Goal: Information Seeking & Learning: Find specific fact

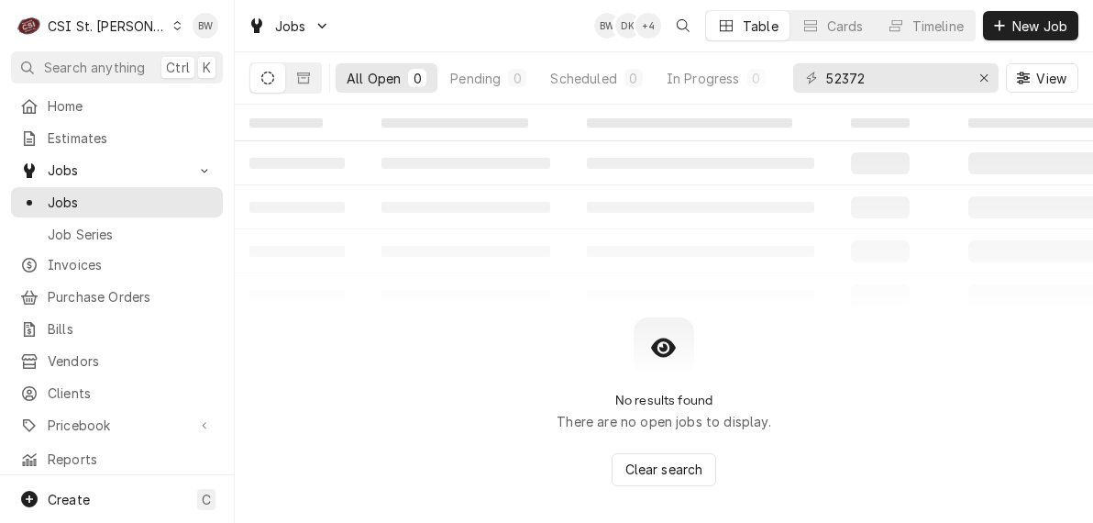
click at [517, 29] on div "Jobs BW DK + 4 Table Cards Timeline New Job" at bounding box center [664, 25] width 858 height 51
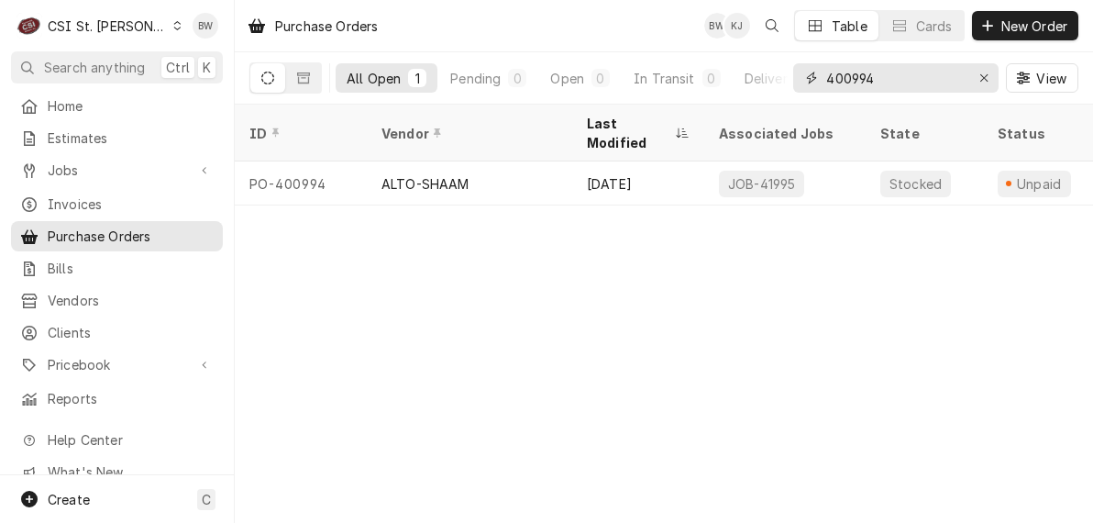
click at [892, 83] on input "400994" at bounding box center [895, 77] width 138 height 29
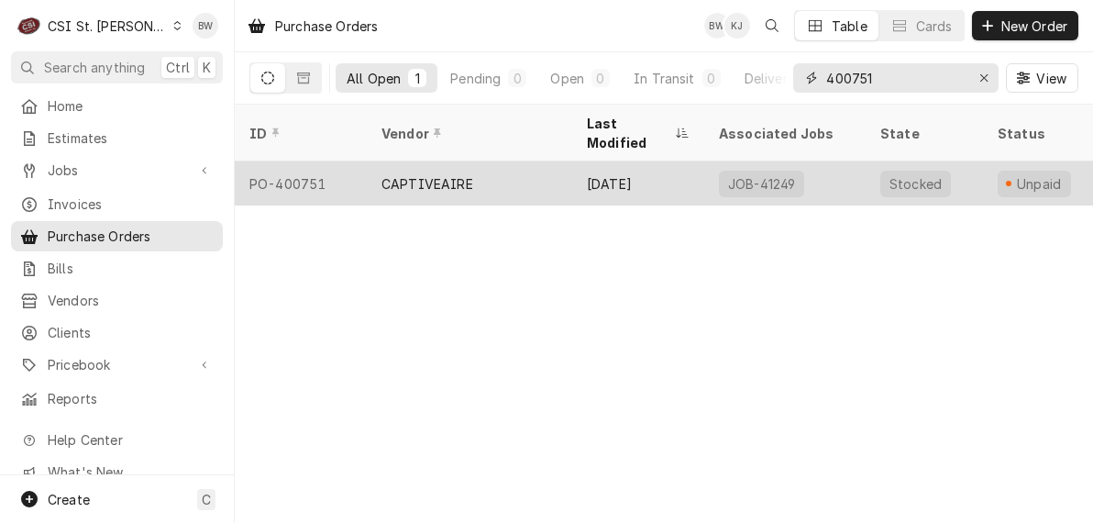
type input "400751"
click at [314, 161] on div "PO-400751" at bounding box center [301, 183] width 132 height 44
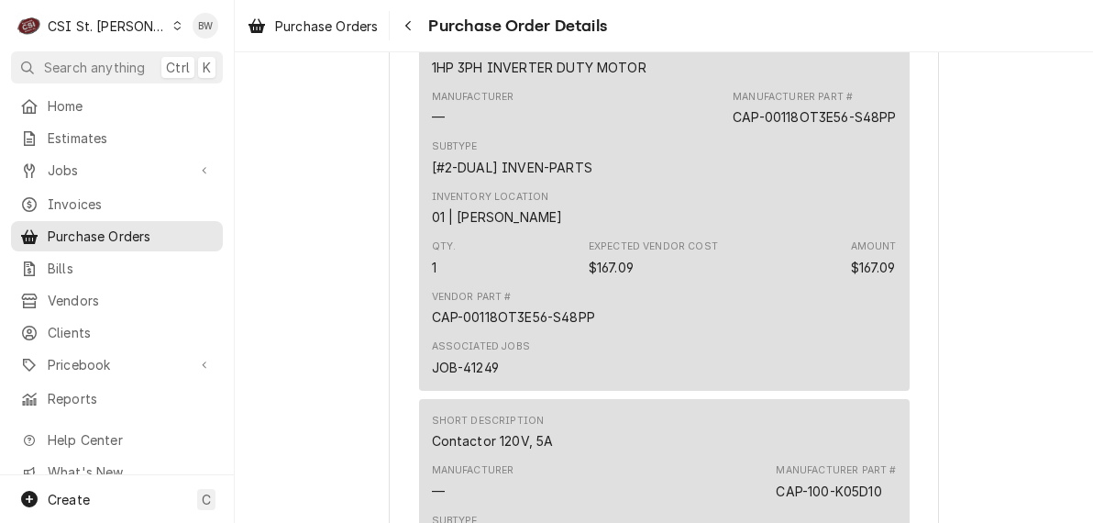
scroll to position [1284, 0]
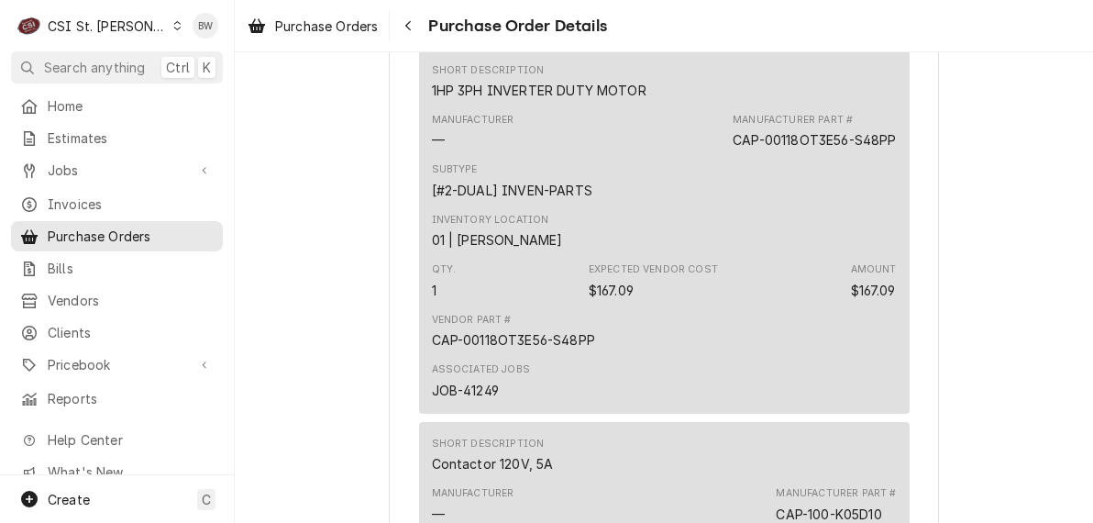
click at [611, 205] on div "Subtype [#2-DUAL] INVEN-PARTS" at bounding box center [664, 181] width 465 height 50
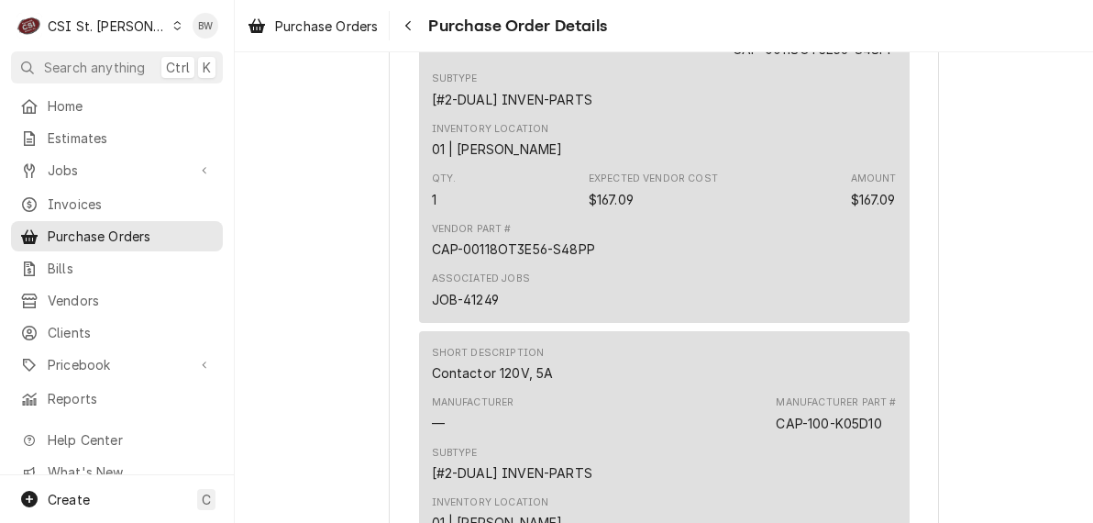
scroll to position [1375, 0]
drag, startPoint x: 587, startPoint y: 304, endPoint x: 425, endPoint y: 298, distance: 162.4
click at [432, 258] on div "CAP-00118OT3E56-S48PP" at bounding box center [513, 247] width 163 height 19
drag, startPoint x: 425, startPoint y: 298, endPoint x: 437, endPoint y: 299, distance: 12.9
copy div "CAP-00118OT3E56-S48PP"
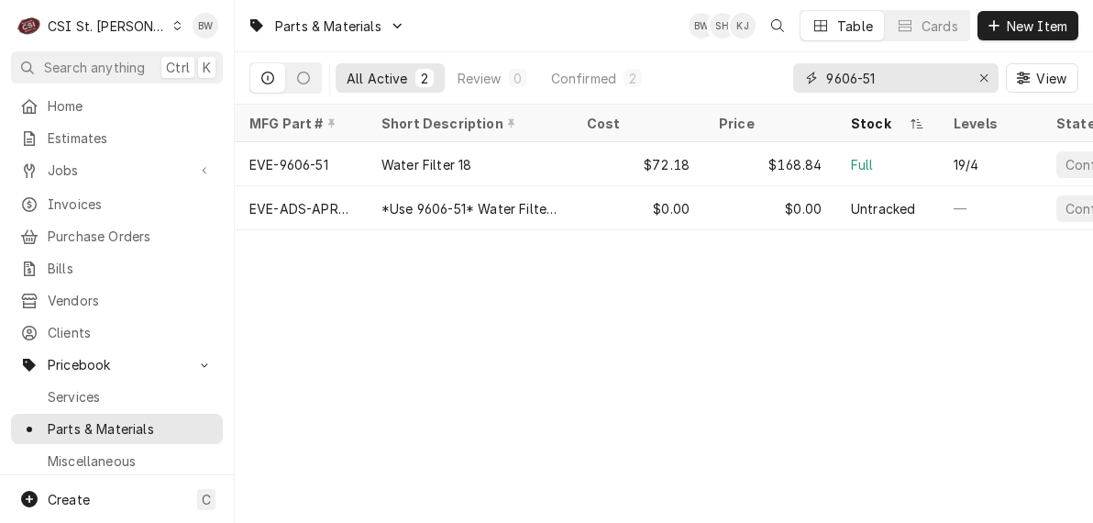
drag, startPoint x: 905, startPoint y: 85, endPoint x: 741, endPoint y: 96, distance: 164.5
click at [741, 96] on div "All Active 2 Review 0 Confirmed 2 9606-51 View" at bounding box center [663, 77] width 829 height 51
paste input "CAP-00118OT3E56-S48PP"
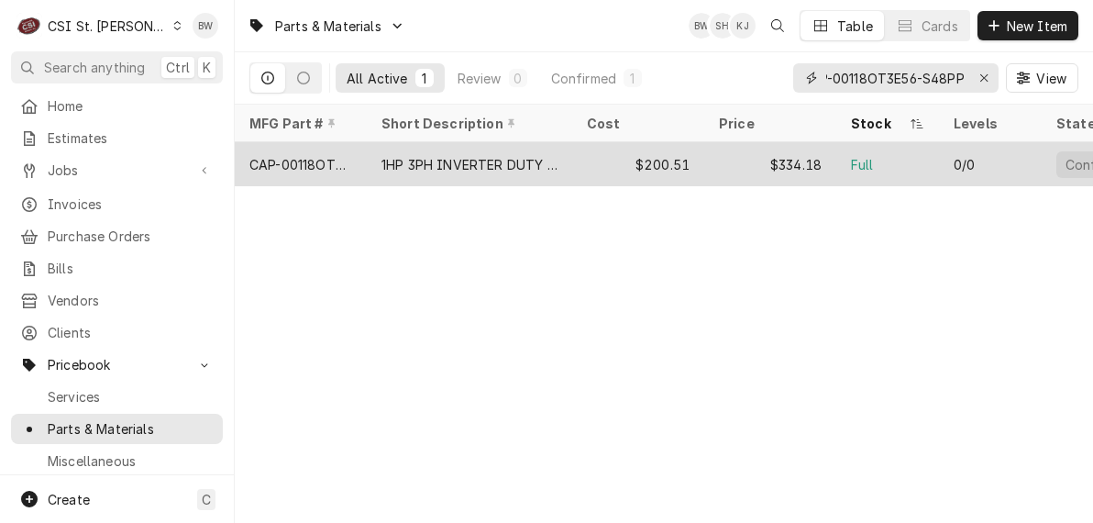
type input "CAP-00118OT3E56-S48PP"
click at [335, 164] on div "CAP-00118OT3E56-S48PP" at bounding box center [300, 164] width 103 height 19
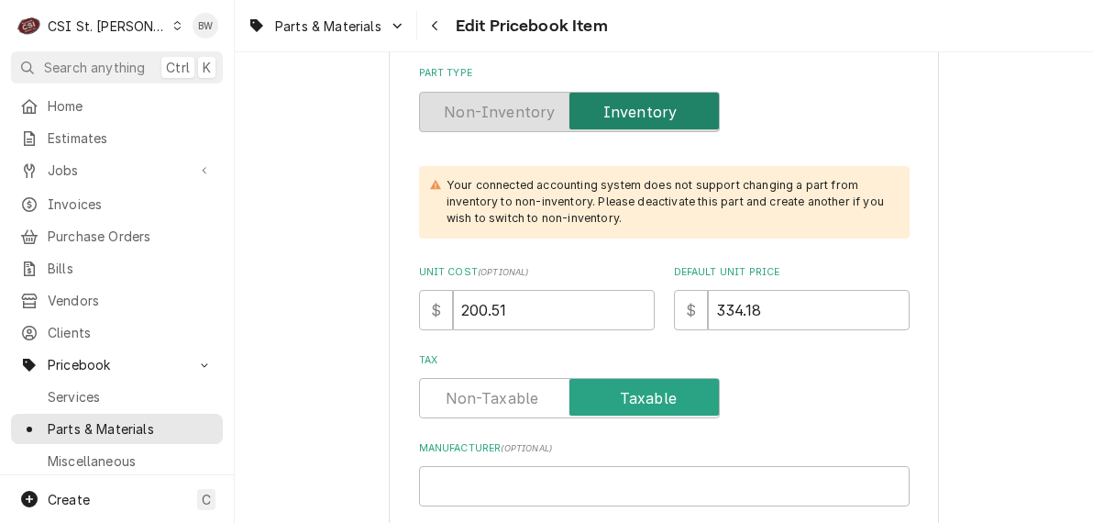
scroll to position [458, 0]
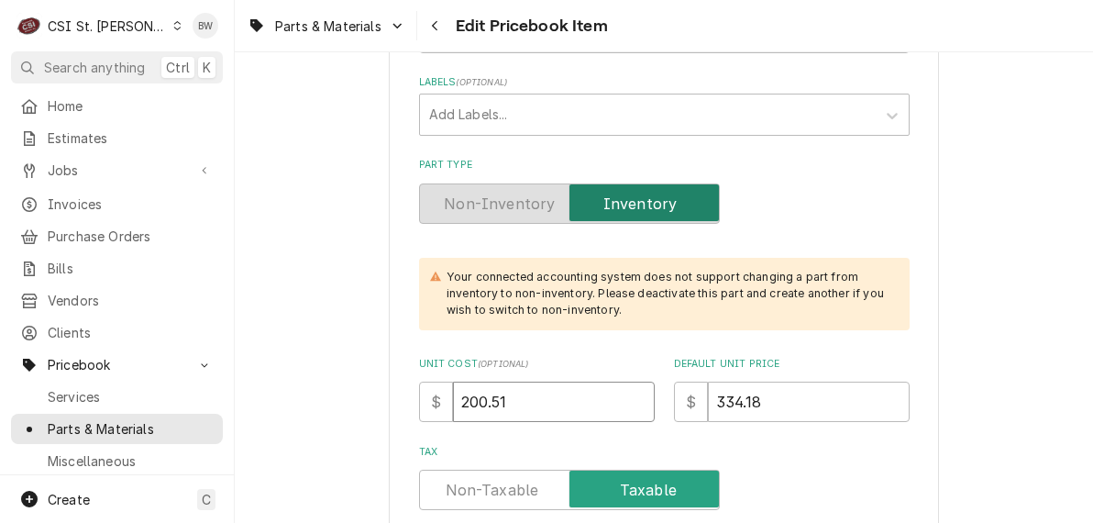
drag, startPoint x: 515, startPoint y: 399, endPoint x: 425, endPoint y: 401, distance: 90.8
click at [425, 401] on div "$ 200.51" at bounding box center [537, 401] width 236 height 40
type textarea "x"
type input "1"
type textarea "x"
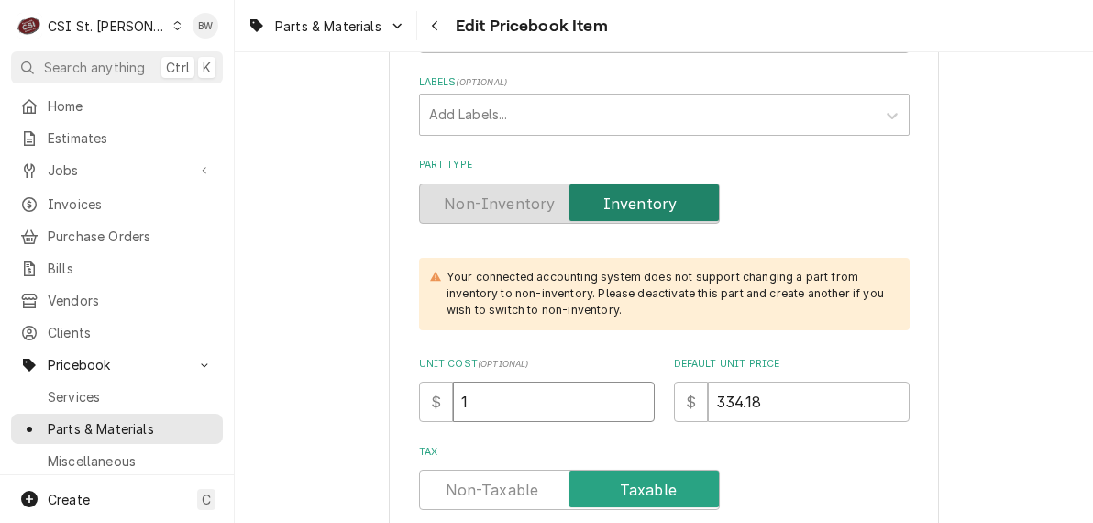
type input "16"
type textarea "x"
type input "167"
type textarea "x"
type input "167.09"
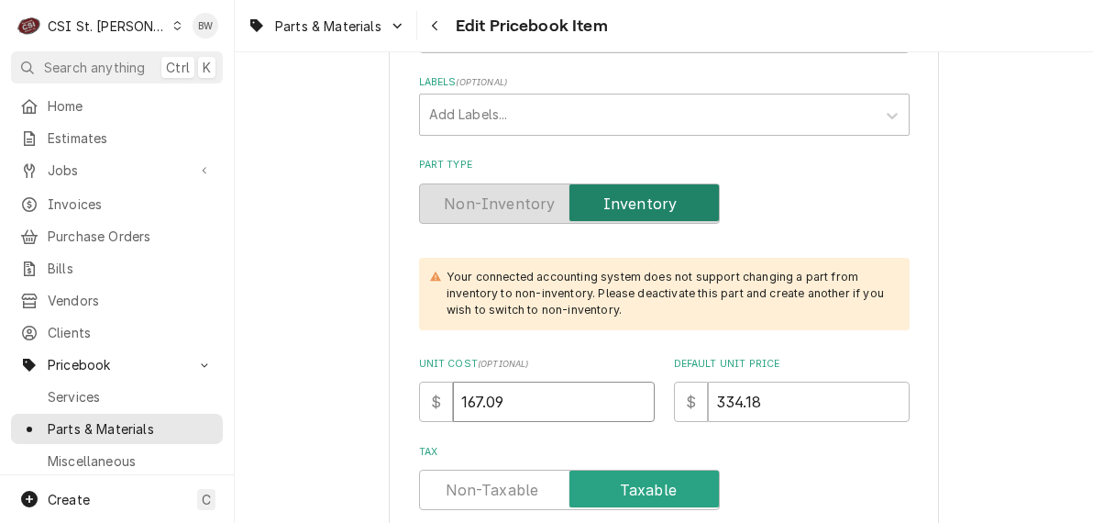
type textarea "x"
type input "167.09"
click at [442, 28] on div "Navigate back" at bounding box center [435, 26] width 18 height 18
